Goal: Task Accomplishment & Management: Complete application form

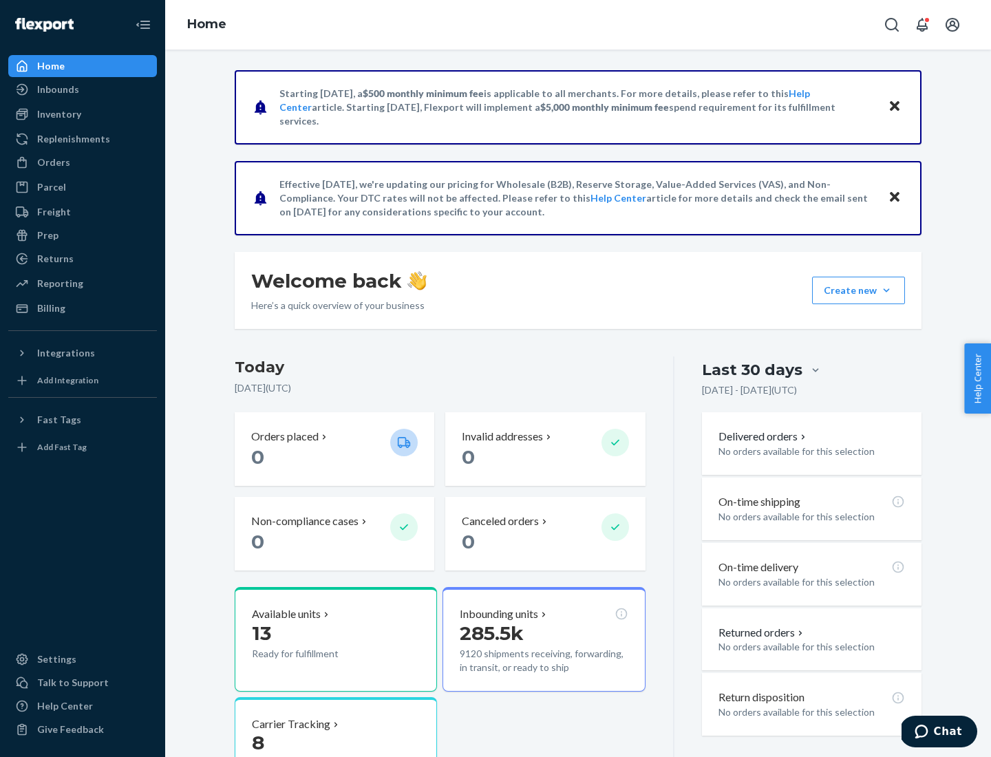
click at [887, 290] on button "Create new Create new inbound Create new order Create new product" at bounding box center [858, 291] width 93 height 28
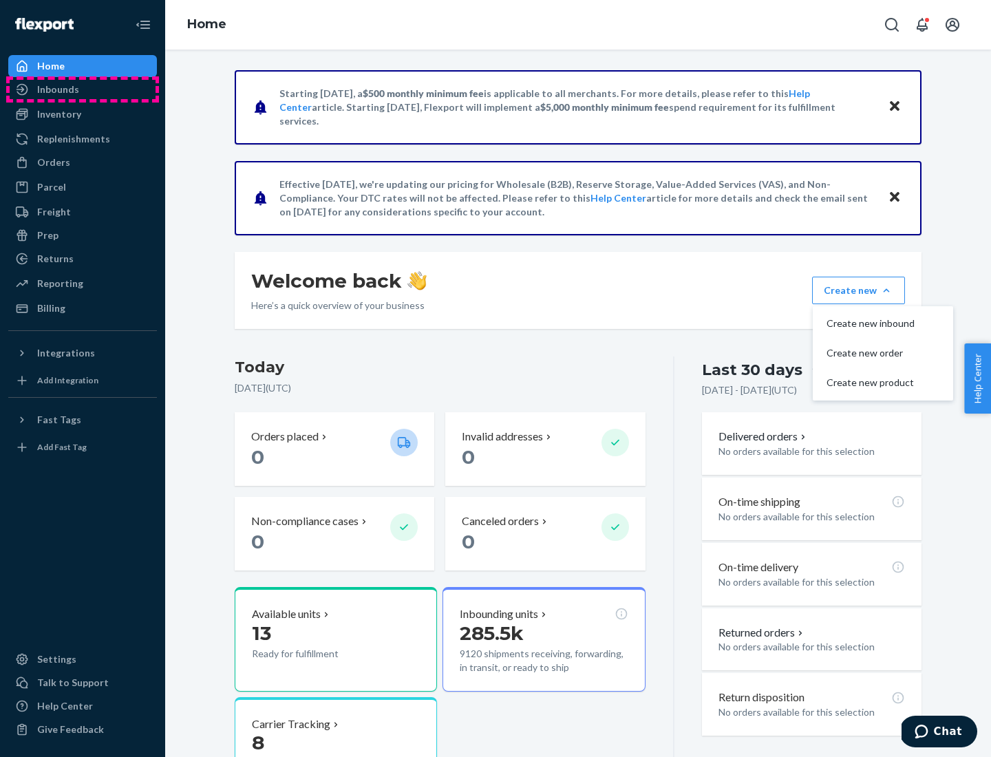
click at [83, 89] on div "Inbounds" at bounding box center [83, 89] width 146 height 19
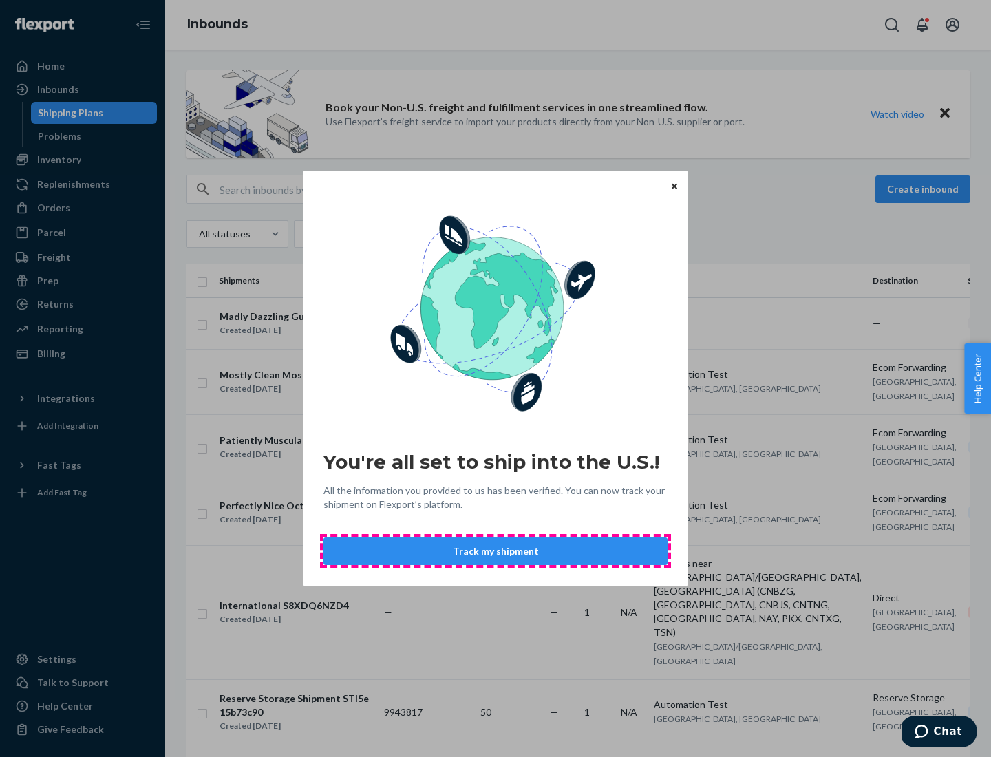
click at [496, 551] on button "Track my shipment" at bounding box center [496, 552] width 344 height 28
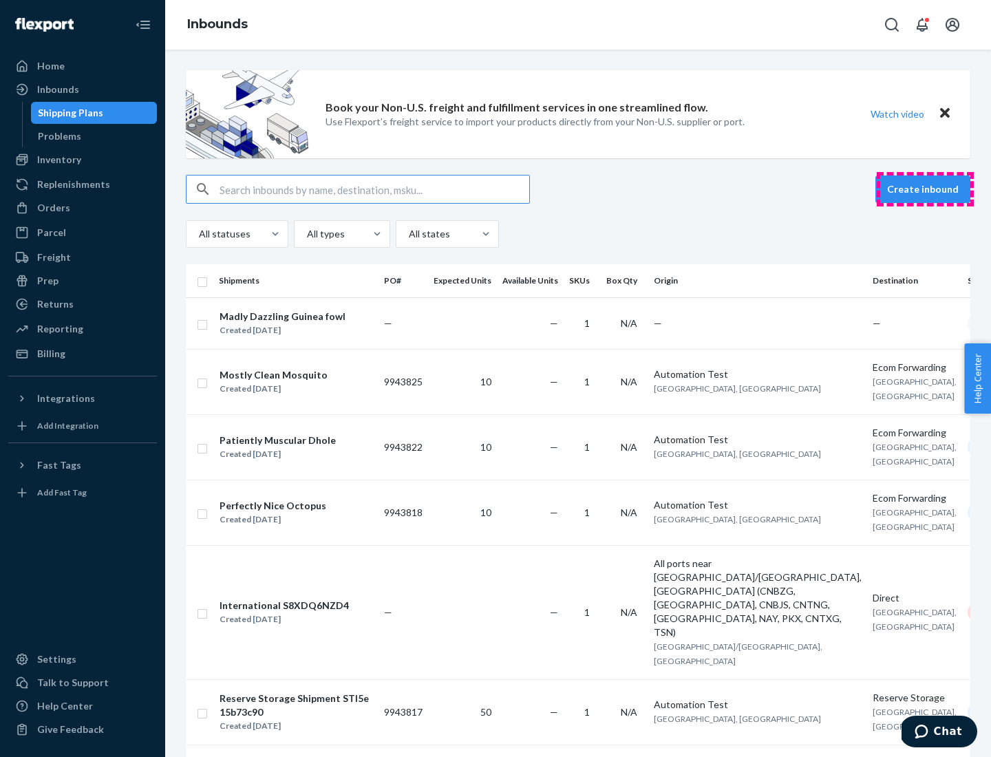
click at [925, 189] on button "Create inbound" at bounding box center [923, 190] width 95 height 28
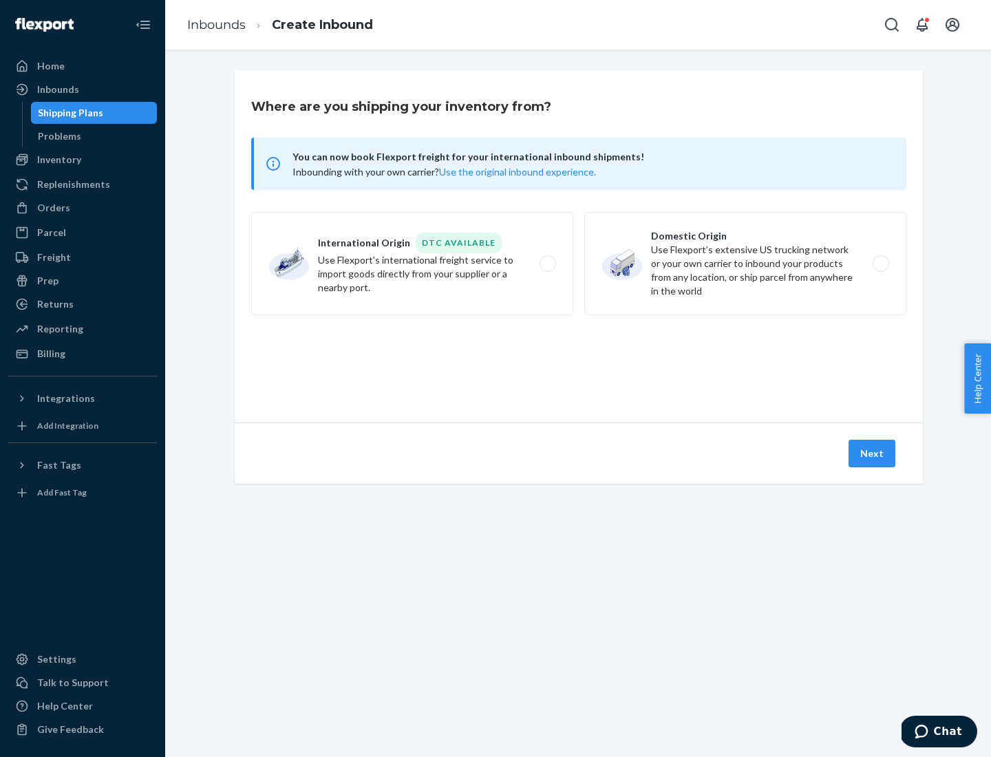
click at [412, 264] on label "International Origin DTC Available Use Flexport's international freight service…" at bounding box center [412, 263] width 322 height 103
click at [547, 264] on input "International Origin DTC Available Use Flexport's international freight service…" at bounding box center [551, 263] width 9 height 9
radio input "true"
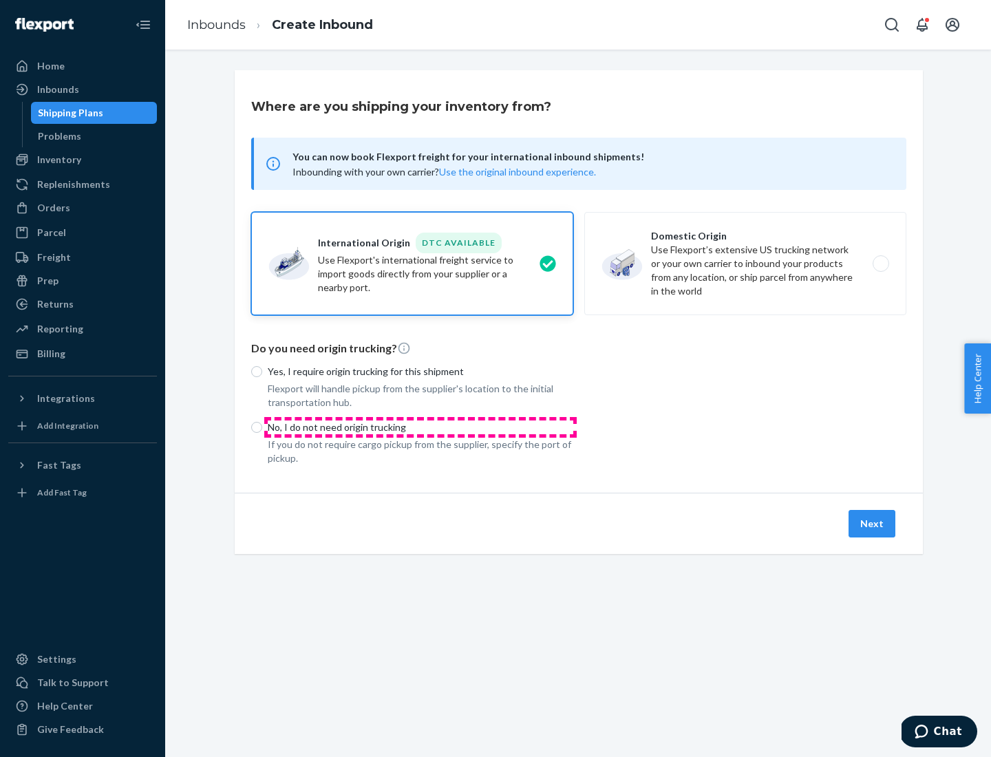
click at [421, 427] on p "No, I do not need origin trucking" at bounding box center [421, 428] width 306 height 14
click at [262, 427] on input "No, I do not need origin trucking" at bounding box center [256, 427] width 11 height 11
radio input "true"
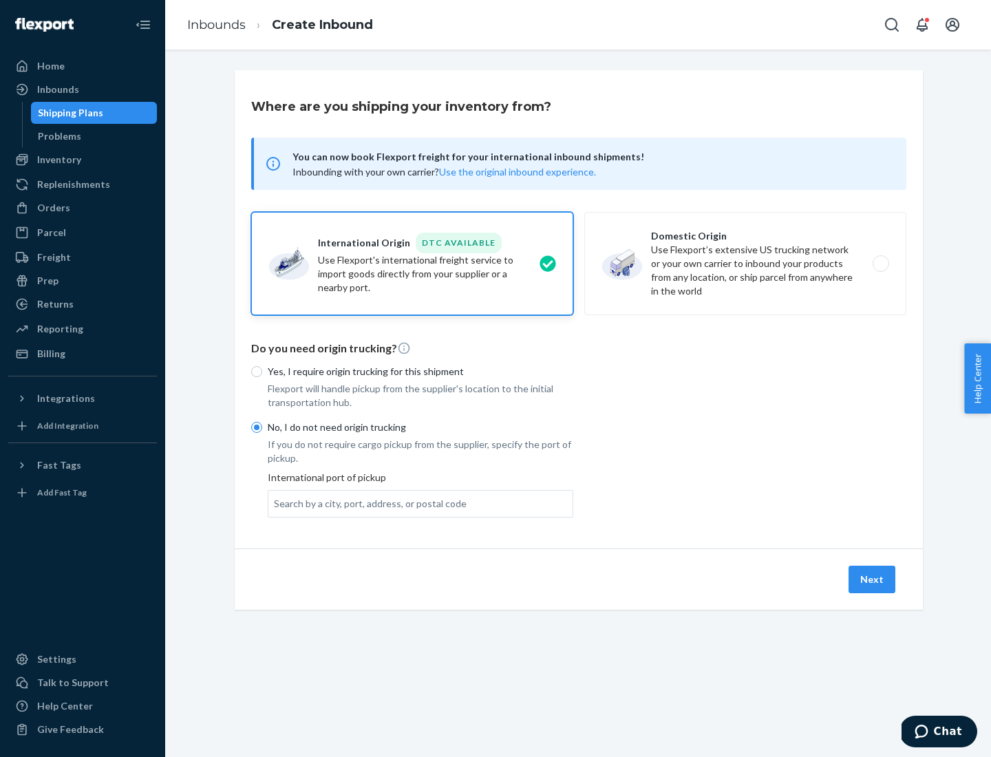
click at [367, 503] on div "Search by a city, port, address, or postal code" at bounding box center [370, 504] width 193 height 14
click at [275, 503] on input "Search by a city, port, address, or postal code" at bounding box center [274, 504] width 1 height 14
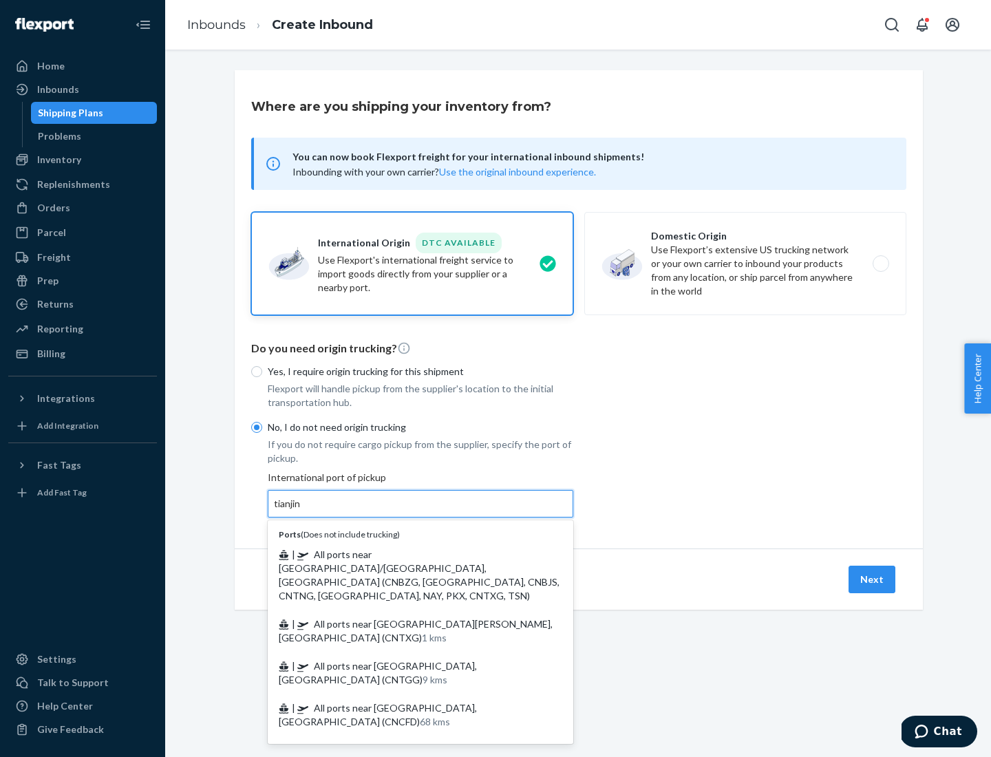
click at [407, 554] on span "| All ports near [GEOGRAPHIC_DATA]/[GEOGRAPHIC_DATA], [GEOGRAPHIC_DATA] (CNBZG,…" at bounding box center [419, 575] width 281 height 53
click at [302, 511] on input "tianjin" at bounding box center [288, 504] width 28 height 14
type input "All ports near [GEOGRAPHIC_DATA]/[GEOGRAPHIC_DATA], [GEOGRAPHIC_DATA] (CNBZG, […"
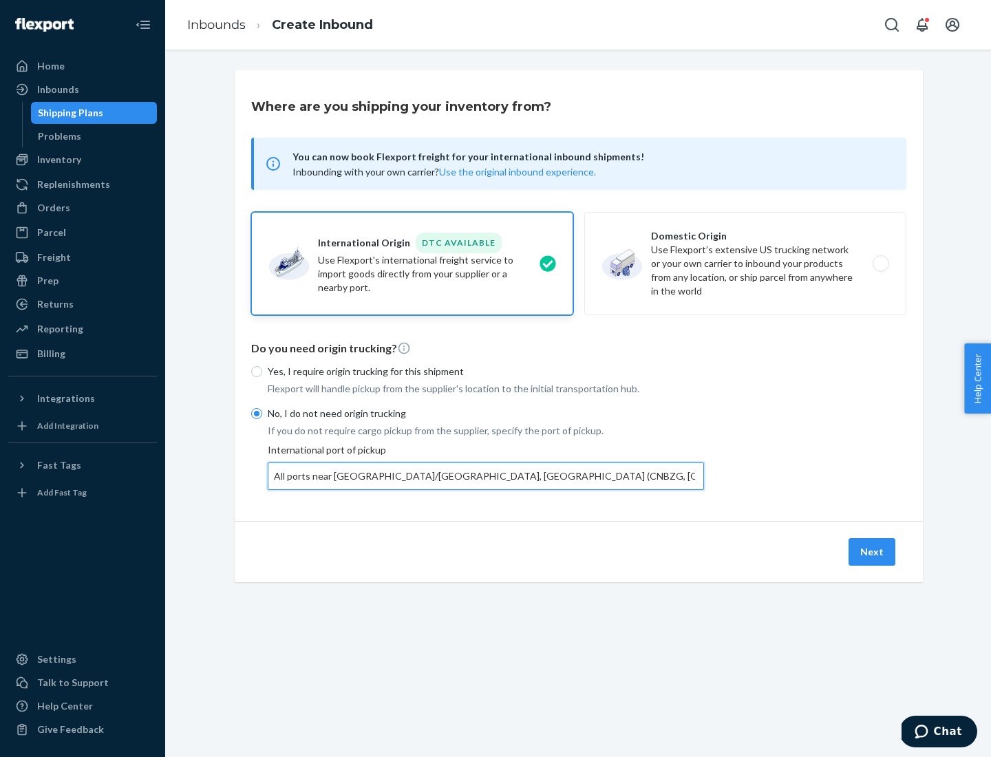
click at [873, 551] on button "Next" at bounding box center [872, 552] width 47 height 28
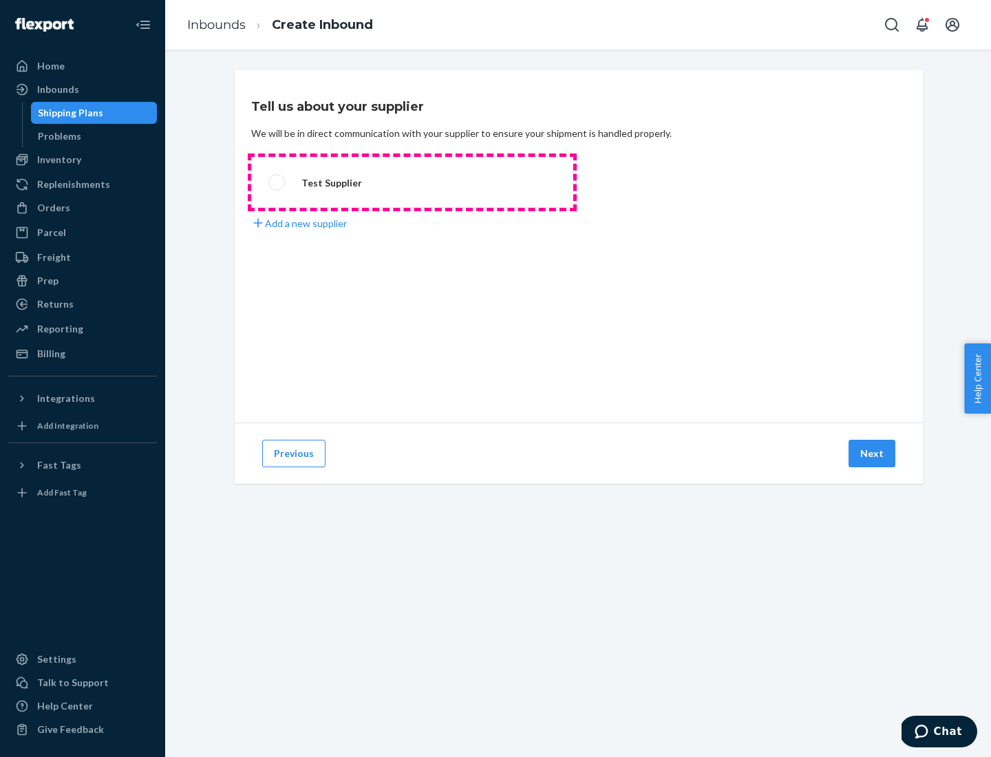
click at [412, 182] on label "Test Supplier" at bounding box center [412, 182] width 322 height 51
click at [277, 182] on input "Test Supplier" at bounding box center [272, 182] width 9 height 9
radio input "true"
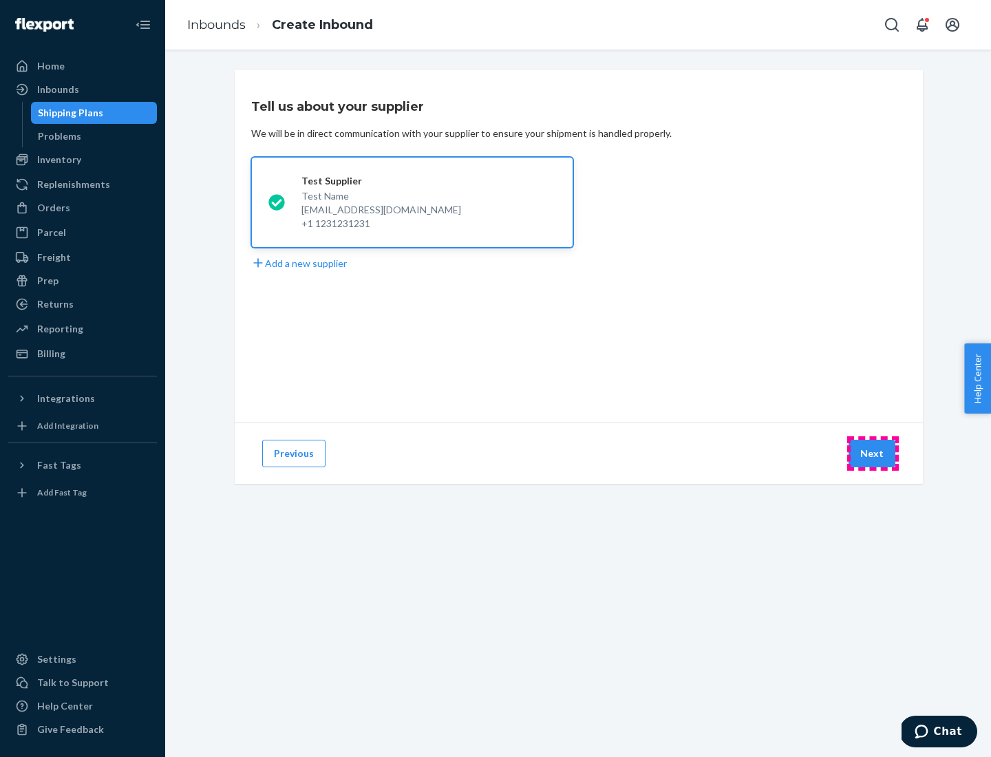
click at [873, 454] on button "Next" at bounding box center [872, 454] width 47 height 28
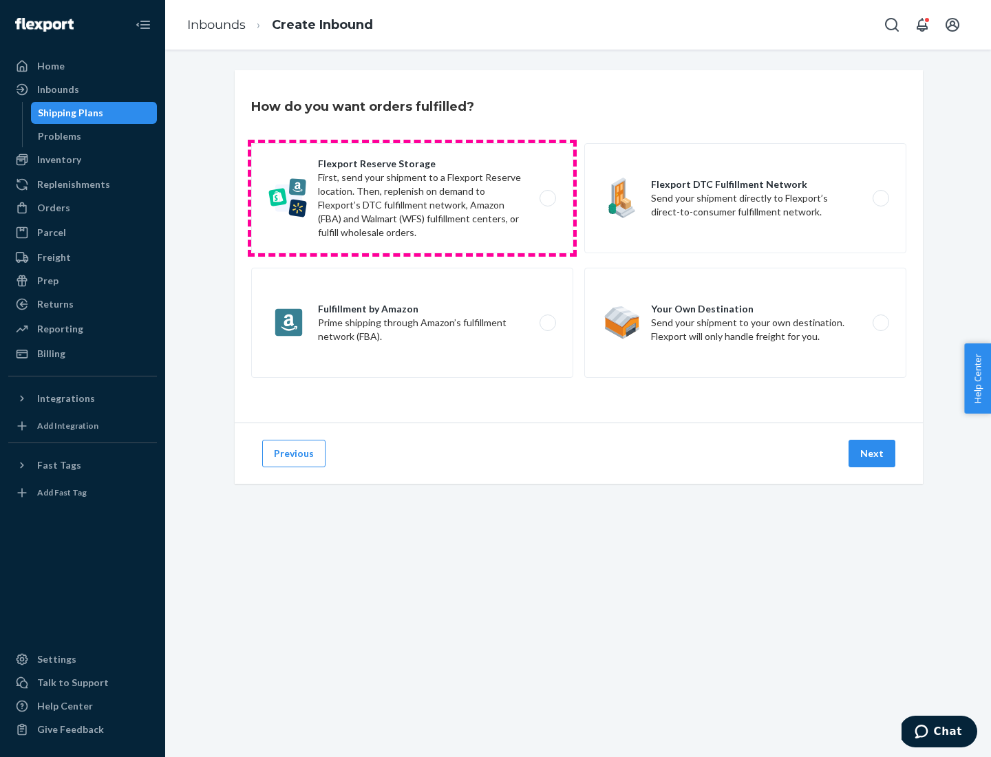
click at [412, 198] on label "Flexport Reserve Storage First, send your shipment to a Flexport Reserve locati…" at bounding box center [412, 198] width 322 height 110
click at [547, 198] on input "Flexport Reserve Storage First, send your shipment to a Flexport Reserve locati…" at bounding box center [551, 198] width 9 height 9
radio input "true"
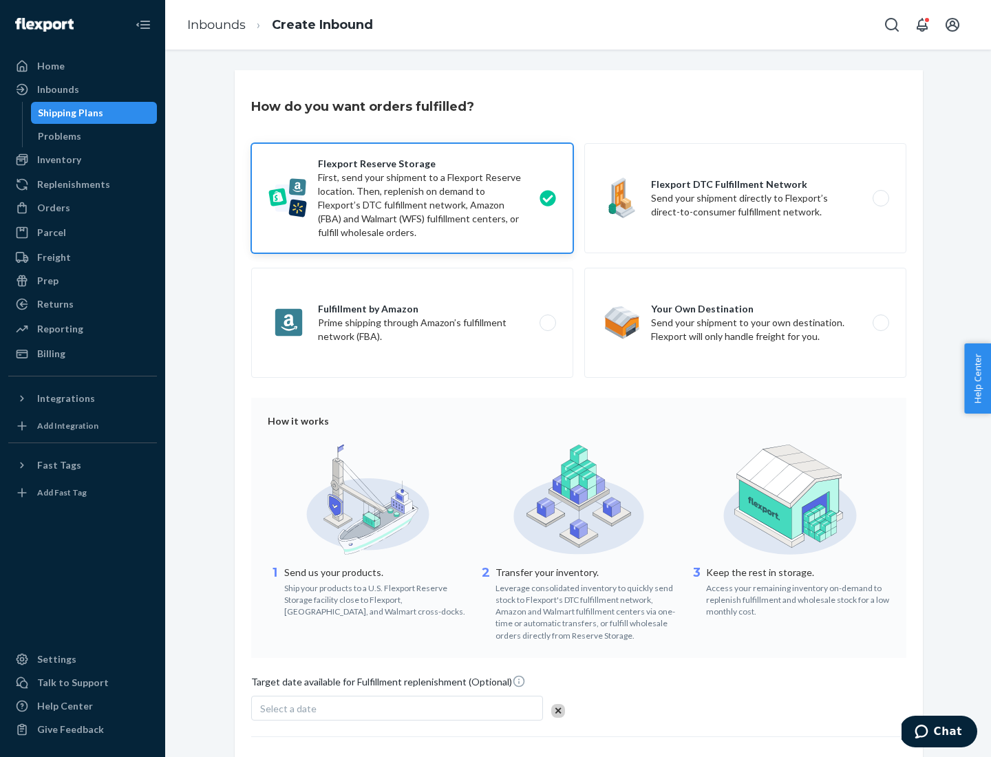
scroll to position [113, 0]
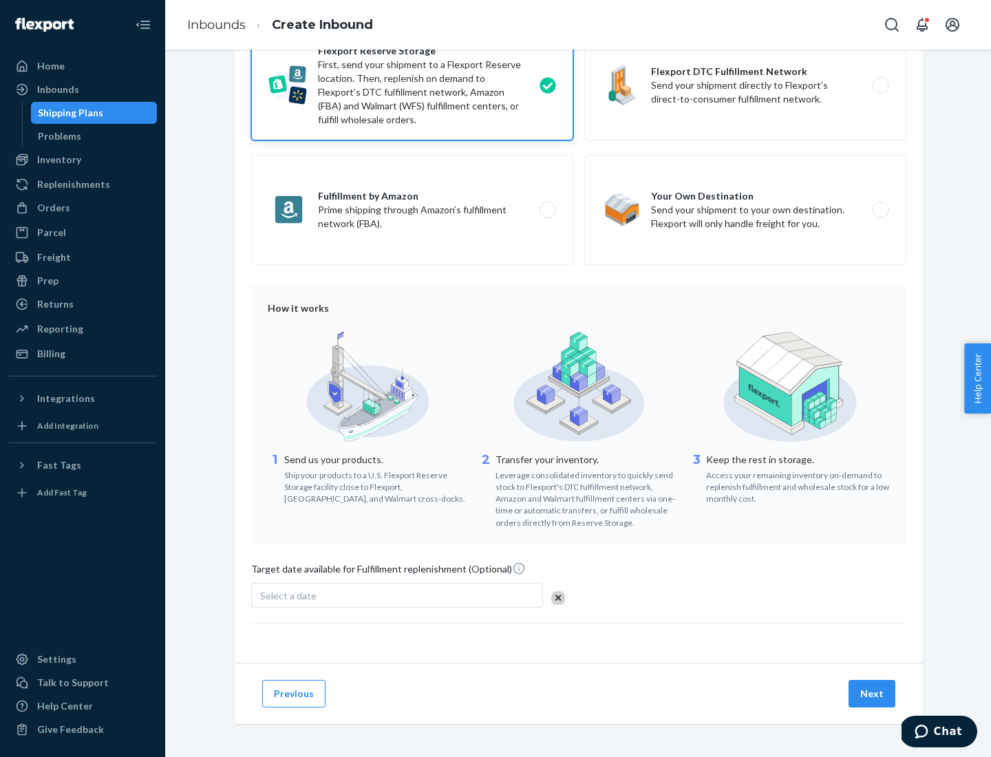
click at [873, 693] on button "Next" at bounding box center [872, 694] width 47 height 28
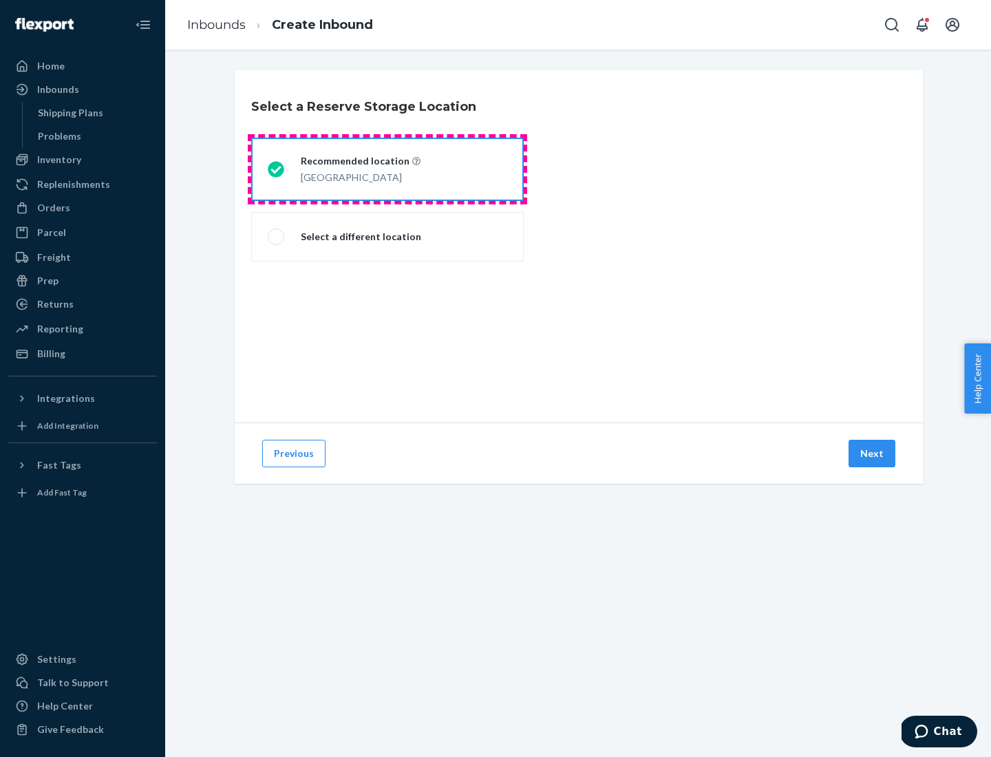
click at [388, 169] on div "[GEOGRAPHIC_DATA]" at bounding box center [361, 176] width 120 height 17
click at [277, 169] on input "Recommended location [GEOGRAPHIC_DATA]" at bounding box center [272, 169] width 9 height 9
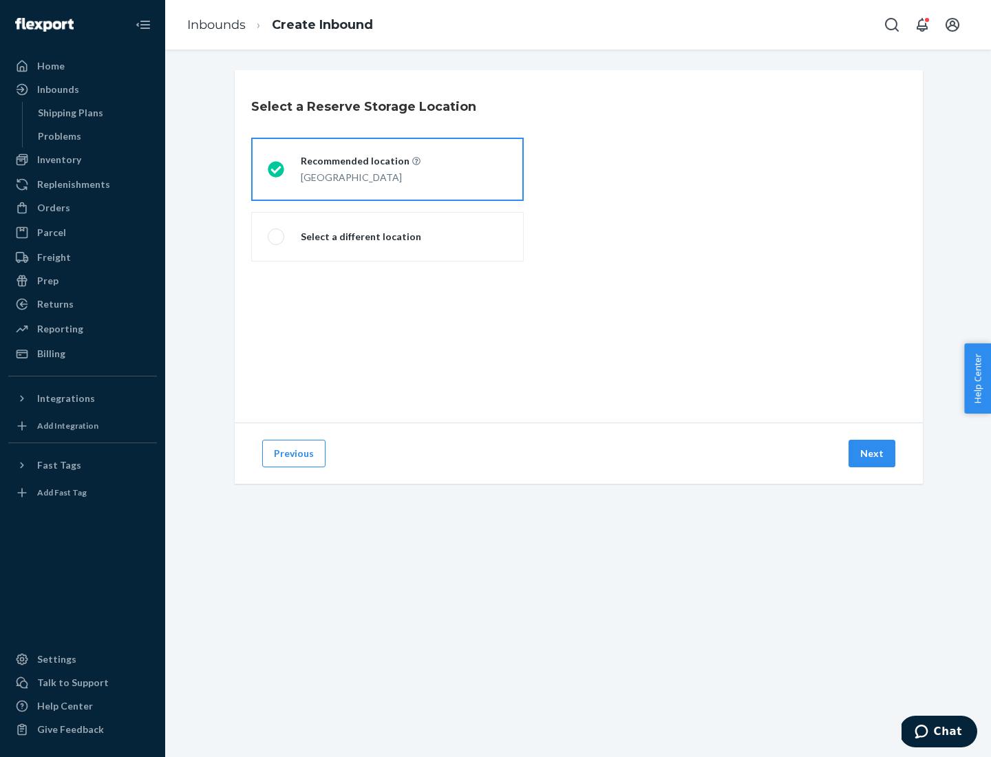
click at [873, 454] on button "Next" at bounding box center [872, 454] width 47 height 28
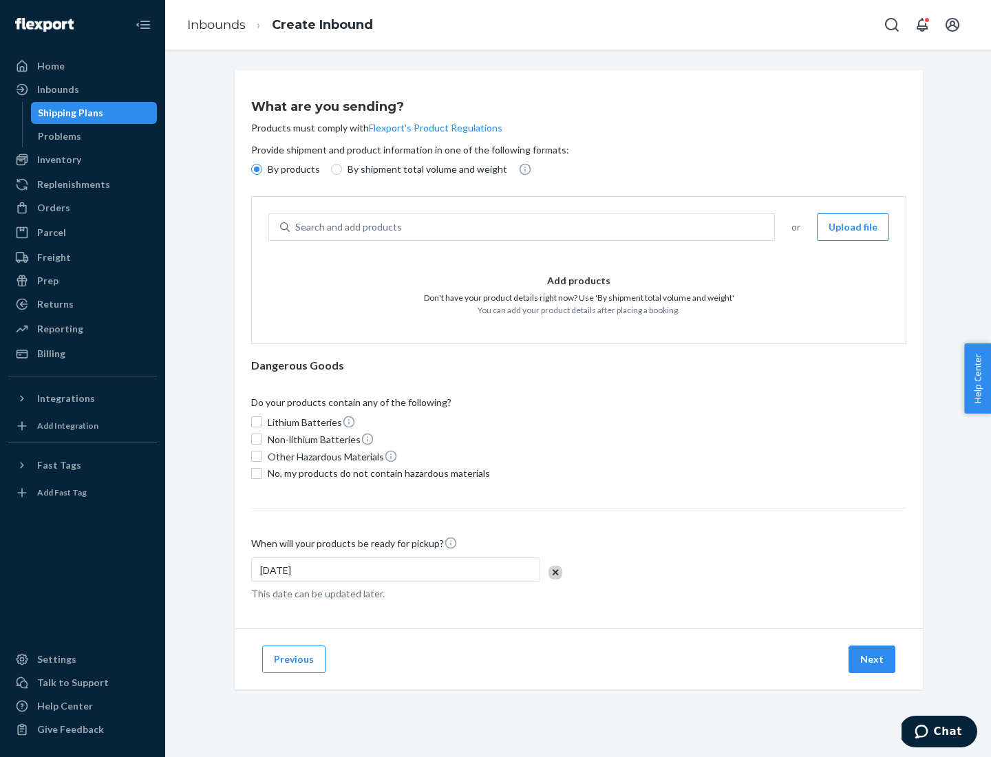
click at [533, 227] on div "Search and add products" at bounding box center [532, 227] width 485 height 25
click at [297, 227] on input "Search and add products" at bounding box center [295, 227] width 1 height 14
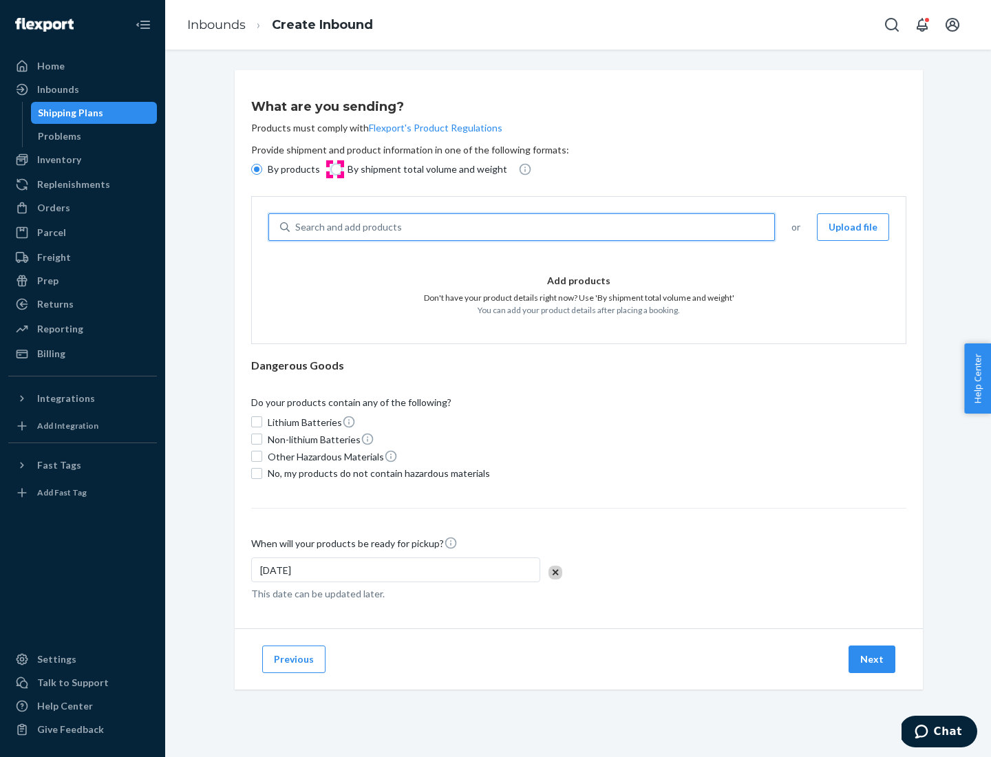
click at [335, 169] on input "By shipment total volume and weight" at bounding box center [336, 169] width 11 height 11
radio input "true"
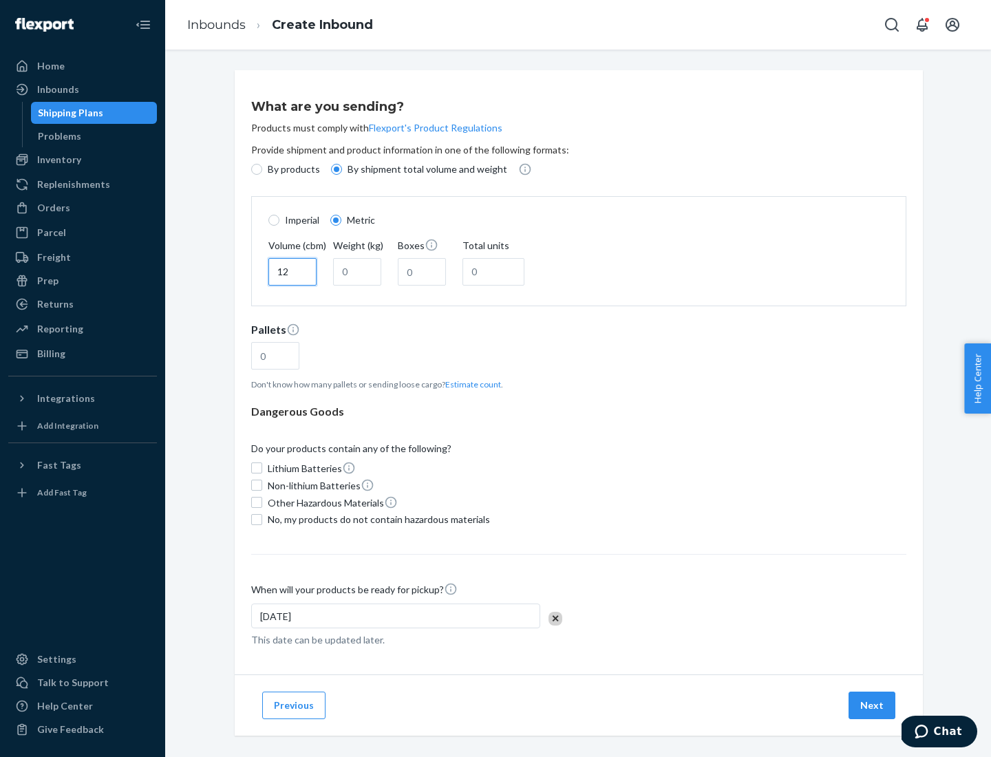
type input "12"
type input "22"
type input "222"
type input "121"
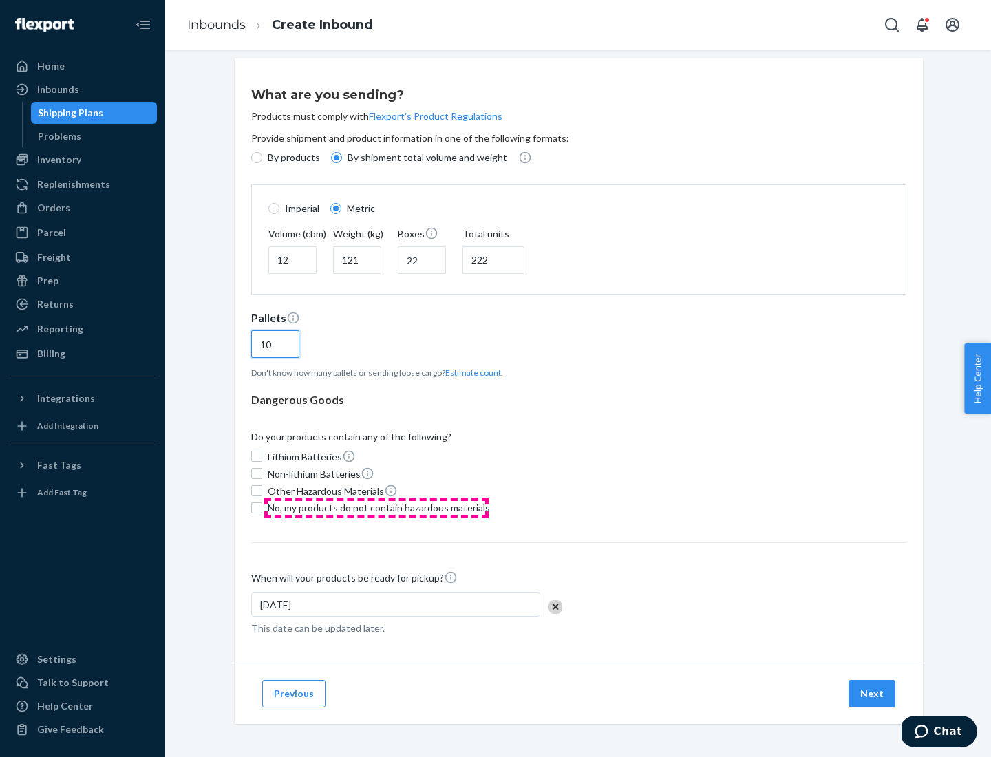
type input "10"
click at [377, 507] on span "No, my products do not contain hazardous materials" at bounding box center [379, 508] width 222 height 14
click at [262, 507] on input "No, my products do not contain hazardous materials" at bounding box center [256, 507] width 11 height 11
checkbox input "true"
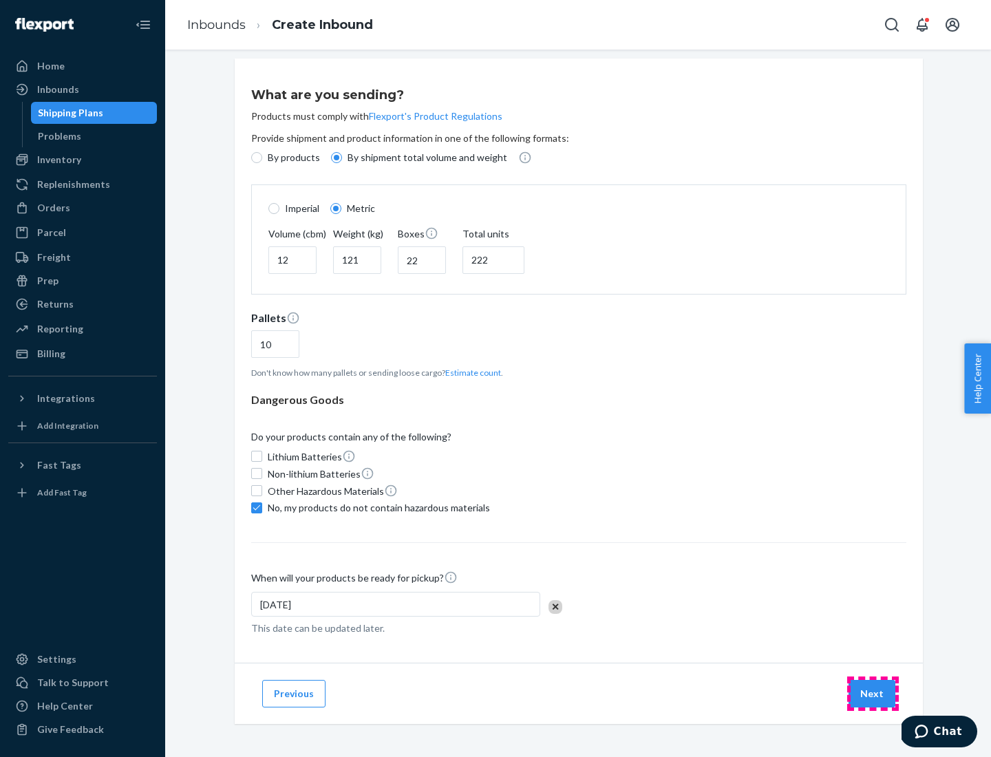
click at [873, 693] on button "Next" at bounding box center [872, 694] width 47 height 28
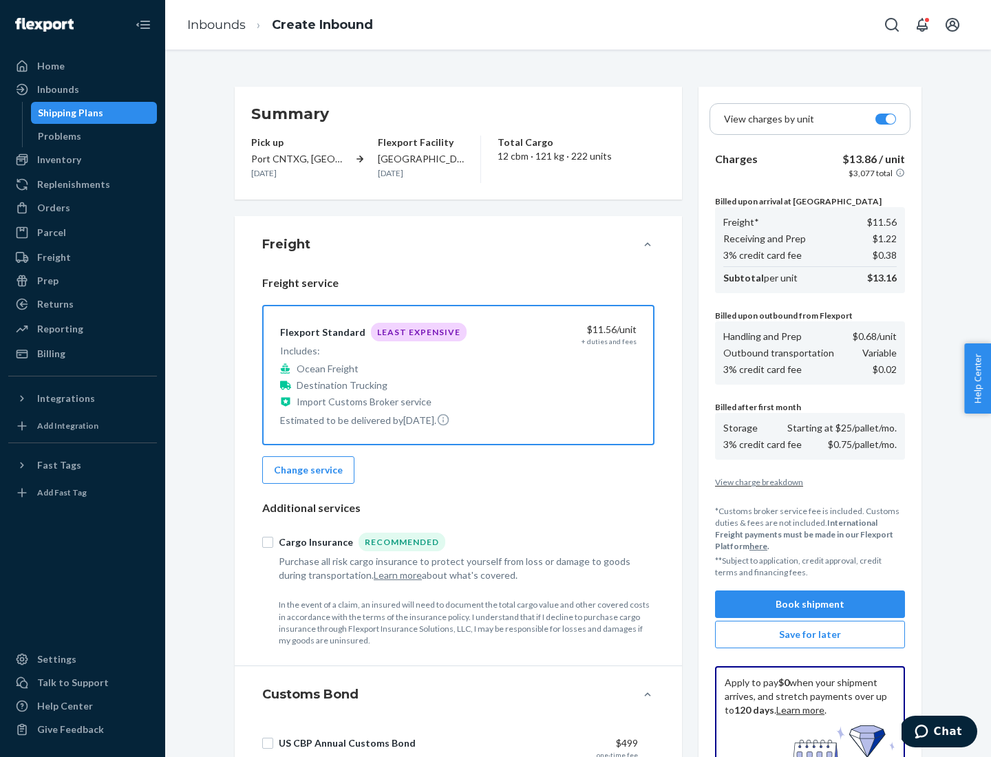
scroll to position [201, 0]
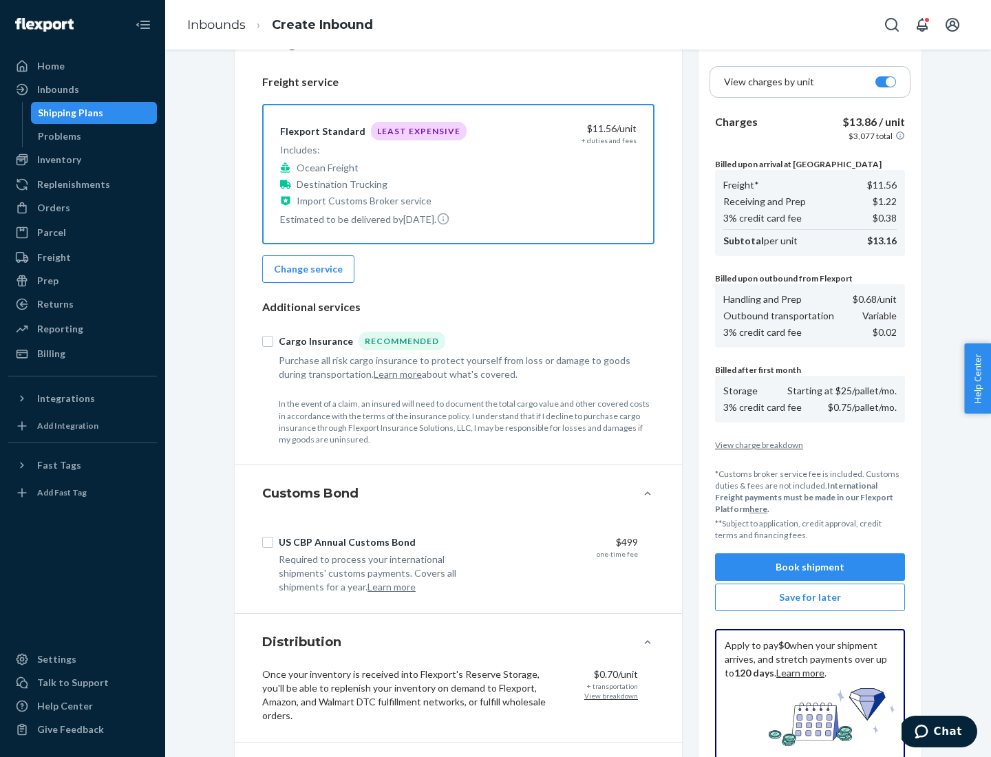
click at [810, 567] on button "Book shipment" at bounding box center [810, 567] width 190 height 28
